Goal: Transaction & Acquisition: Purchase product/service

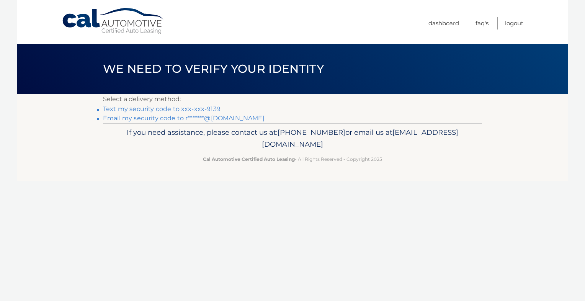
click at [202, 109] on link "Text my security code to xxx-xxx-9139" at bounding box center [162, 108] width 118 height 7
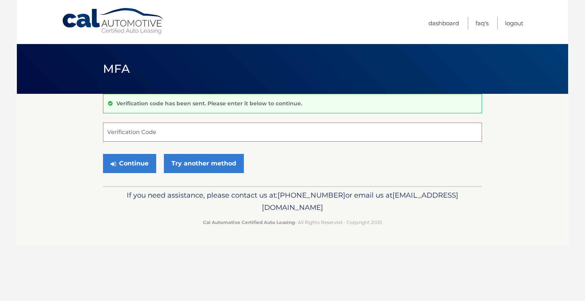
click at [180, 135] on input "Verification Code" at bounding box center [292, 131] width 379 height 19
type input "596935"
click at [135, 162] on button "Continue" at bounding box center [129, 163] width 53 height 19
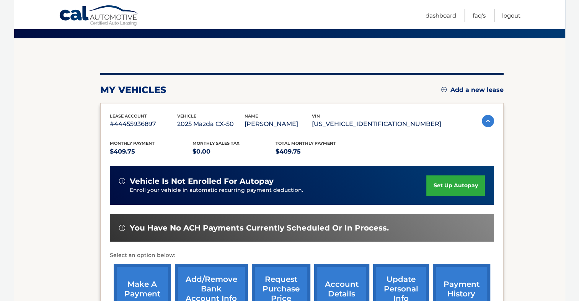
scroll to position [77, 0]
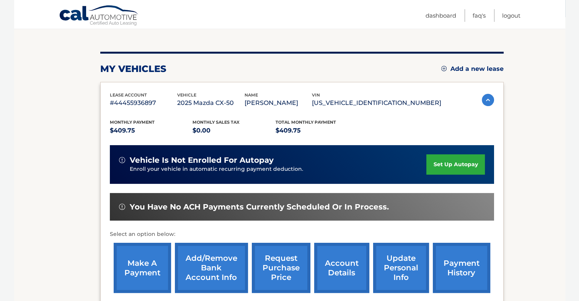
click at [150, 268] on link "make a payment" at bounding box center [142, 268] width 57 height 50
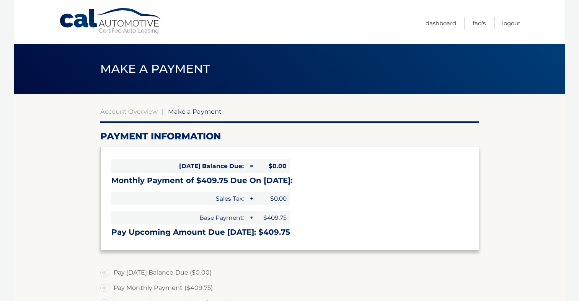
select select "ZTI2ZTY3NDctNWZjMC00YmE0LWEyNzktYjEwNzBmZWI5Njc5"
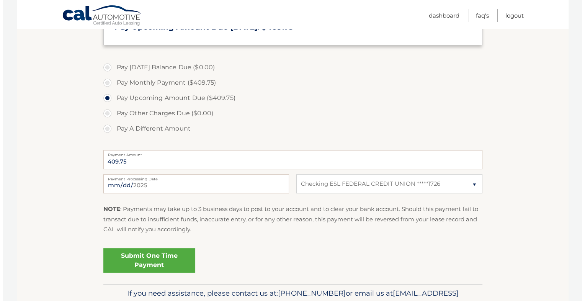
scroll to position [230, 0]
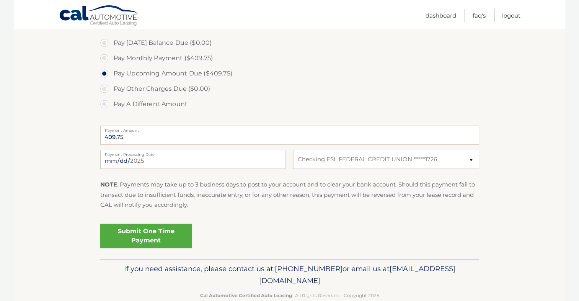
click at [155, 230] on link "Submit One Time Payment" at bounding box center [146, 236] width 92 height 24
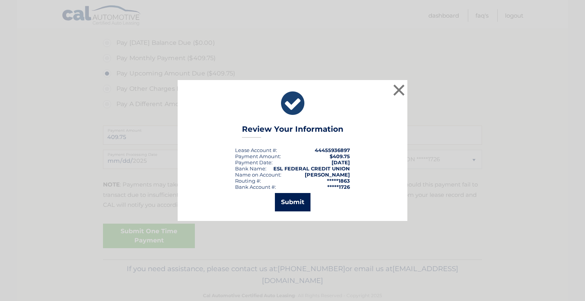
click at [294, 201] on button "Submit" at bounding box center [293, 202] width 36 height 18
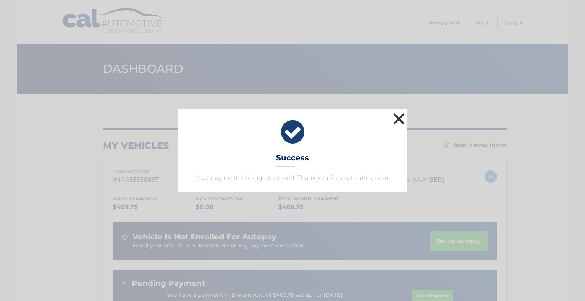
click at [397, 119] on button "×" at bounding box center [398, 118] width 15 height 15
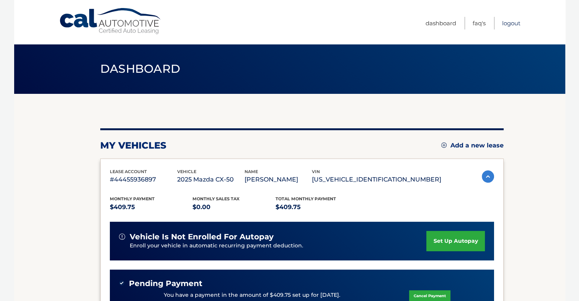
click at [511, 22] on link "Logout" at bounding box center [511, 23] width 18 height 13
